Goal: Information Seeking & Learning: Understand process/instructions

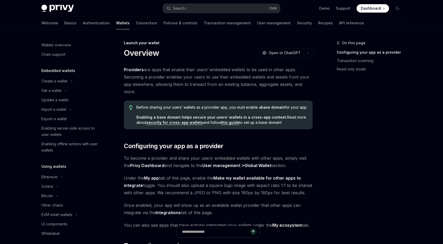
scroll to position [224, 0]
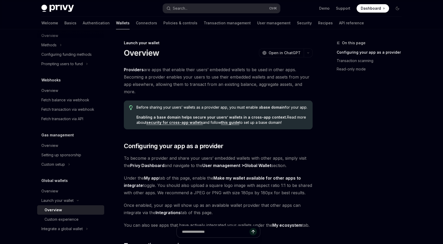
type textarea "*"
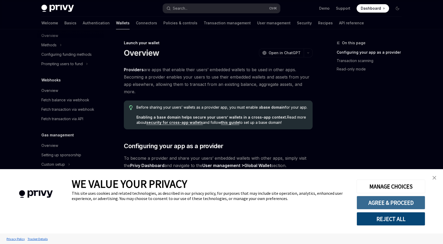
click at [401, 204] on button "AGREE & PROCEED" at bounding box center [390, 203] width 69 height 14
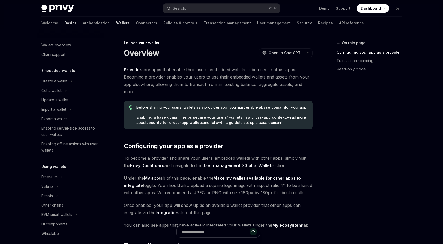
click at [64, 24] on link "Basics" at bounding box center [70, 23] width 12 height 13
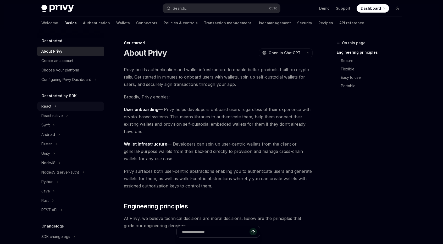
click at [48, 107] on div "React" at bounding box center [46, 106] width 10 height 6
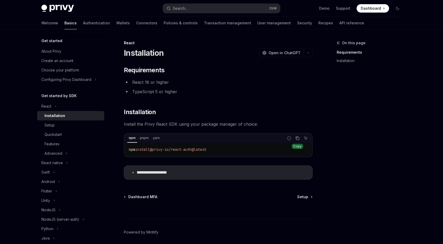
click at [296, 138] on icon "Copy the contents from the code block" at bounding box center [297, 138] width 3 height 2
click at [169, 172] on p "**********" at bounding box center [158, 172] width 43 height 5
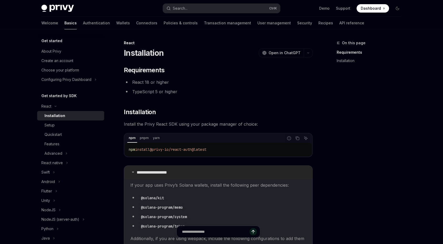
click at [169, 171] on p "**********" at bounding box center [158, 172] width 43 height 5
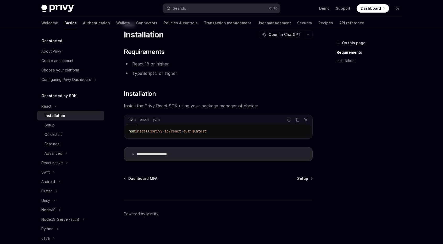
scroll to position [19, 0]
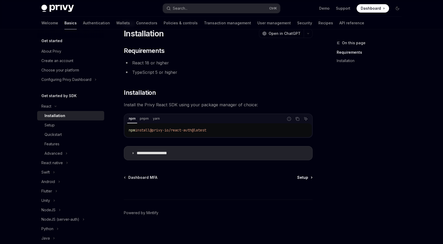
click at [298, 176] on span "Setup" at bounding box center [302, 177] width 11 height 5
type textarea "*"
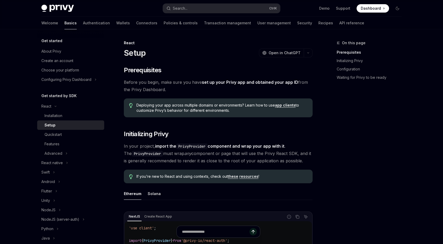
click at [337, 142] on div "On this page Prerequisites Initializing Privy Configuration Waiting for Privy t…" at bounding box center [366, 142] width 80 height 204
